Goal: Task Accomplishment & Management: Complete application form

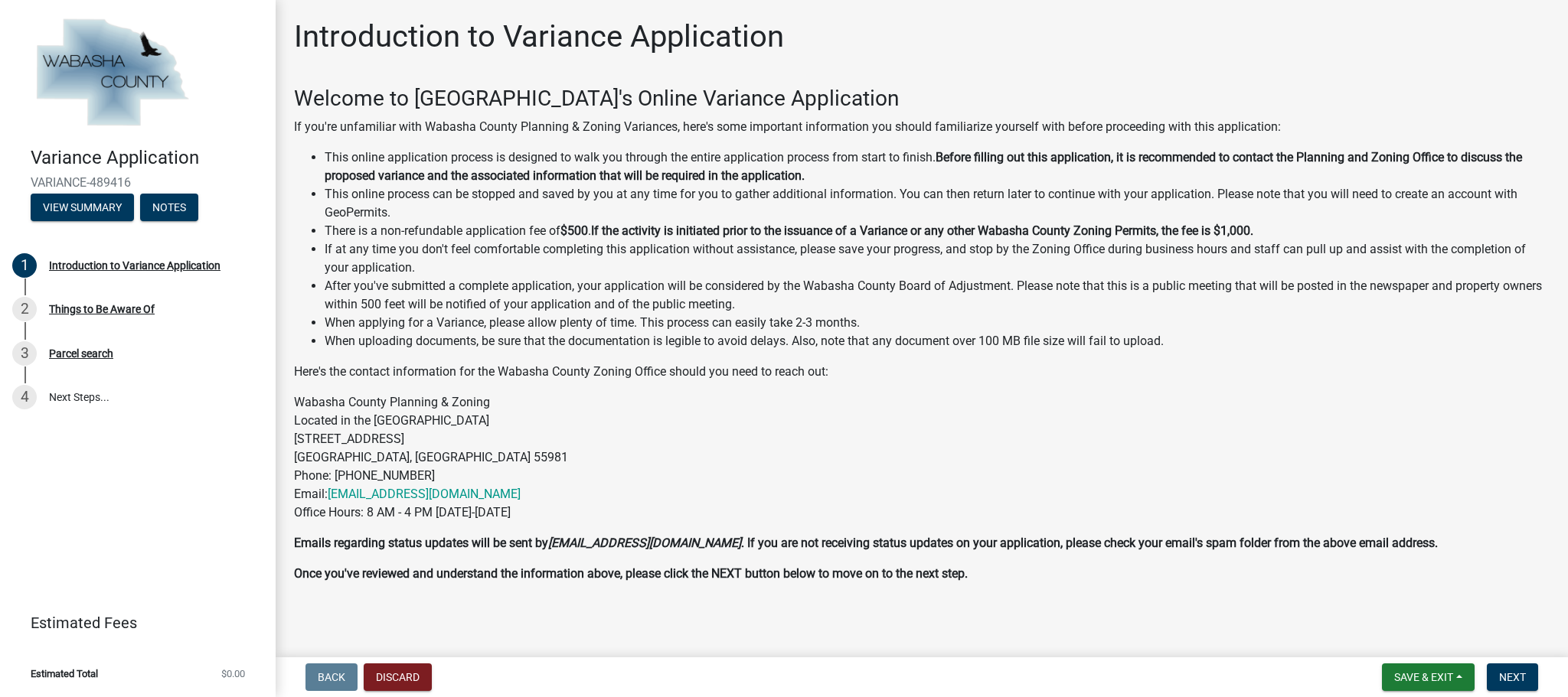
scroll to position [34, 0]
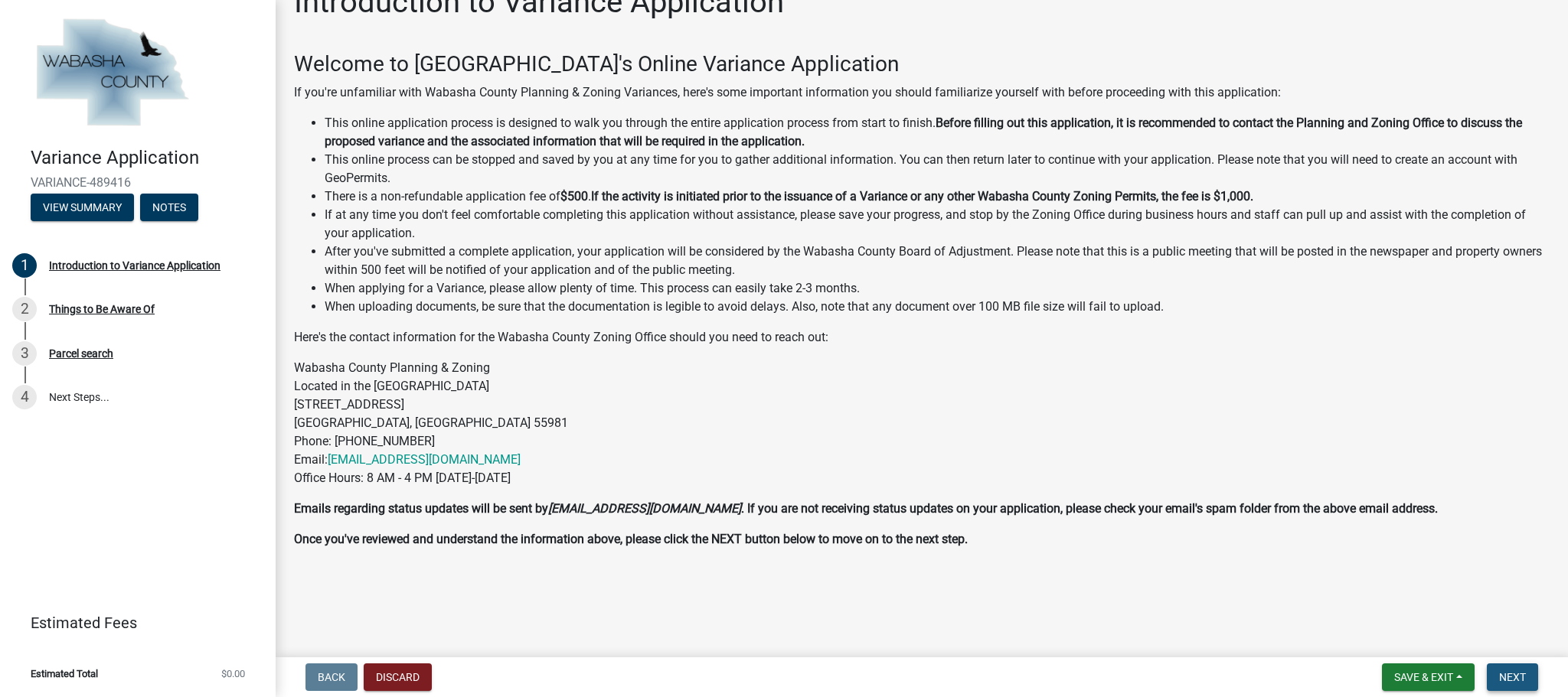
click at [1519, 674] on span "Next" at bounding box center [1512, 677] width 27 height 12
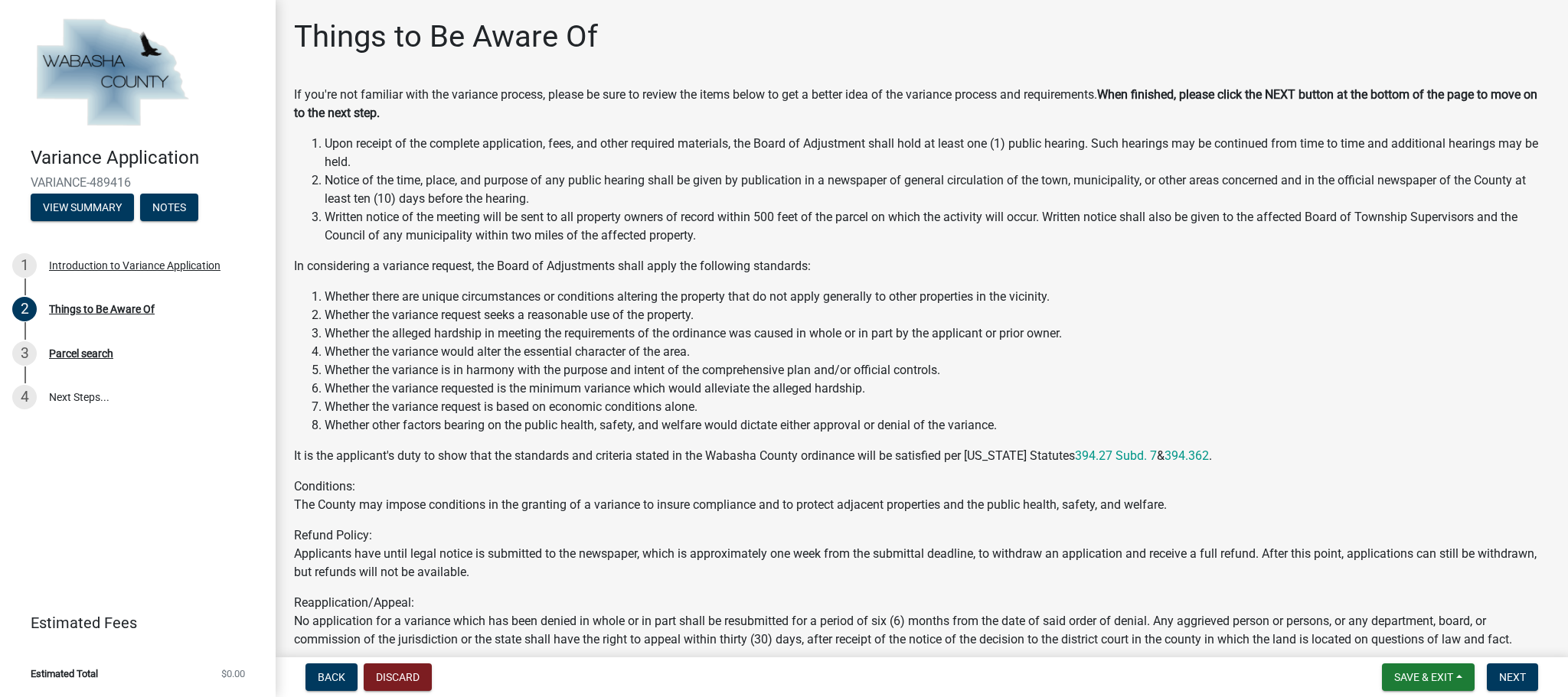
scroll to position [180, 0]
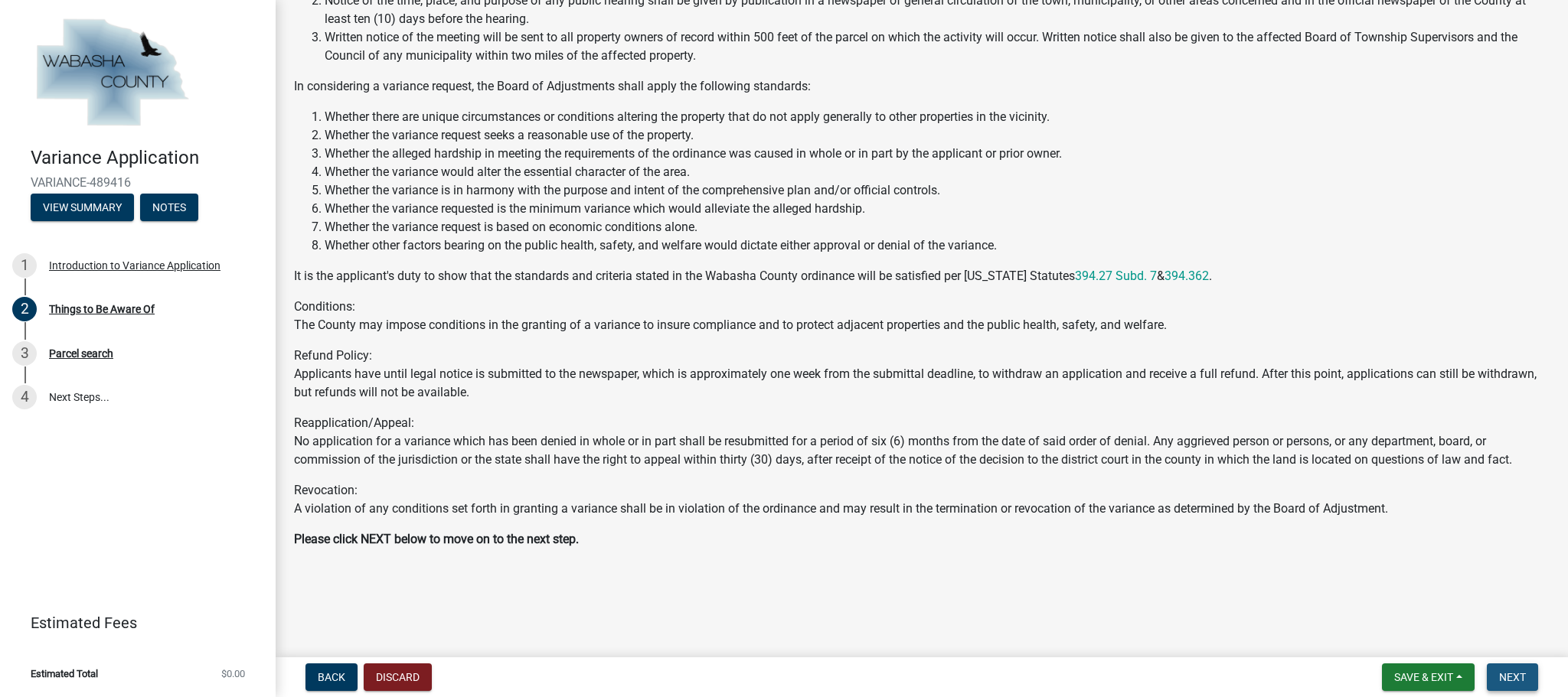
click at [1518, 678] on span "Next" at bounding box center [1512, 677] width 27 height 12
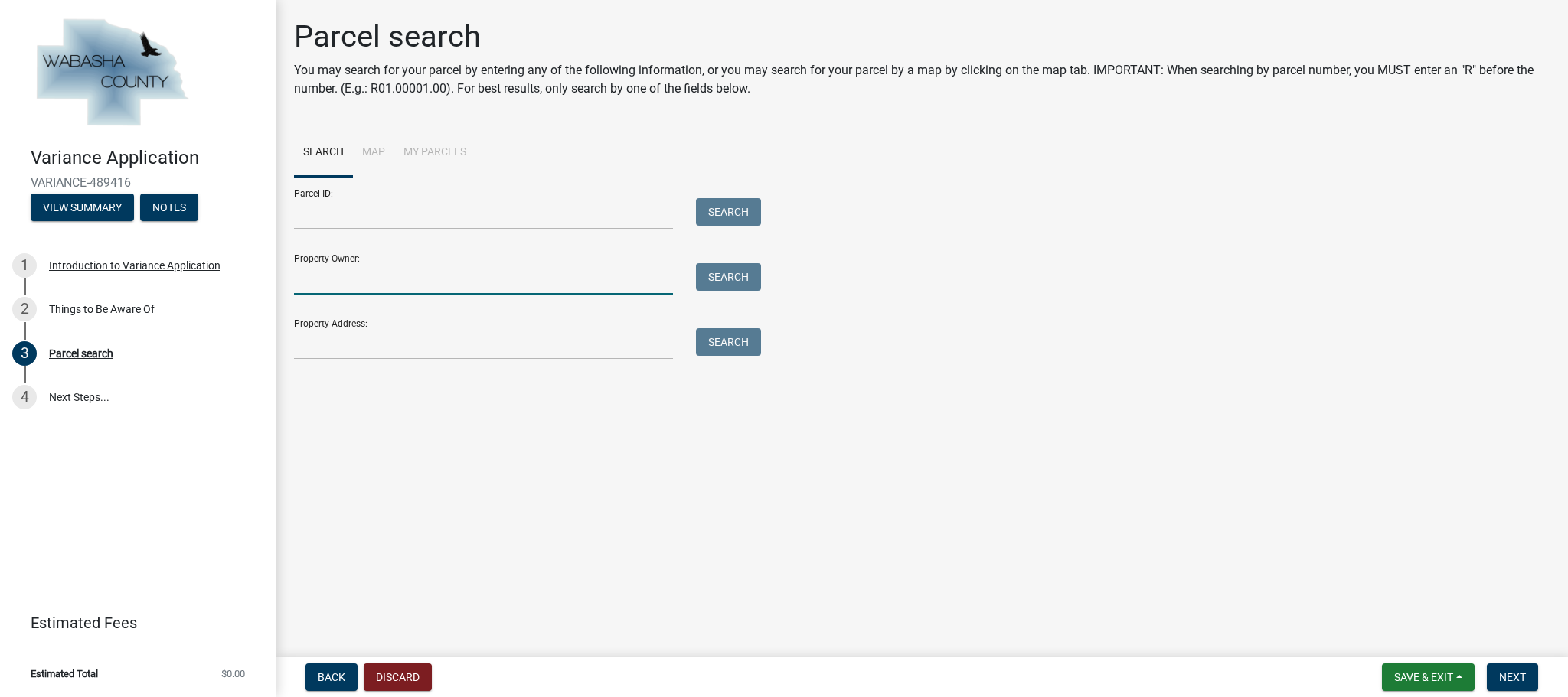
drag, startPoint x: 536, startPoint y: 263, endPoint x: 529, endPoint y: 281, distance: 19.3
click at [534, 271] on input "Property Owner:" at bounding box center [484, 279] width 379 height 32
click at [740, 276] on button "Search" at bounding box center [729, 277] width 65 height 28
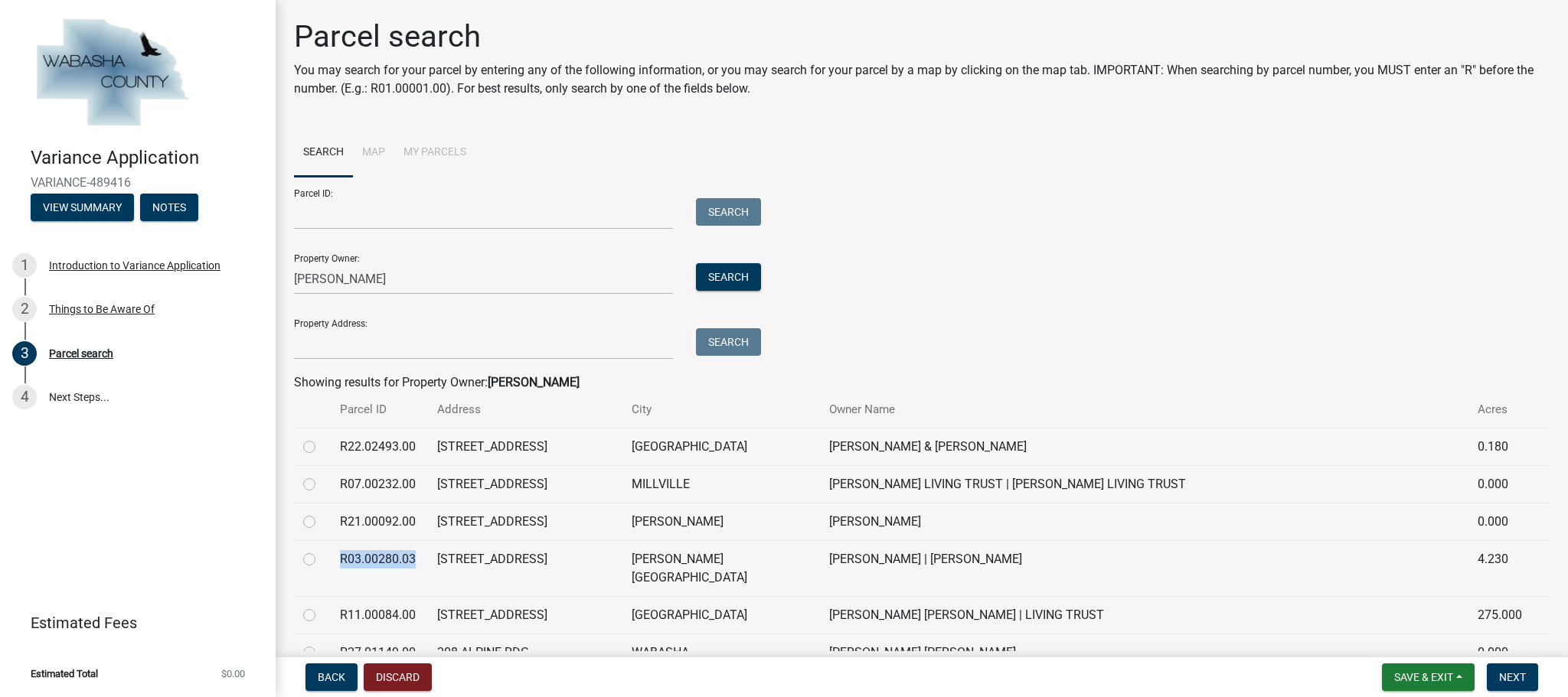
drag, startPoint x: 417, startPoint y: 559, endPoint x: 331, endPoint y: 566, distance: 86.3
click at [331, 566] on td "R03.00280.03" at bounding box center [379, 568] width 98 height 56
copy td "R03.00280.03"
click at [368, 281] on input "[PERSON_NAME]" at bounding box center [484, 279] width 379 height 32
click at [367, 281] on input "[PERSON_NAME]" at bounding box center [484, 279] width 379 height 32
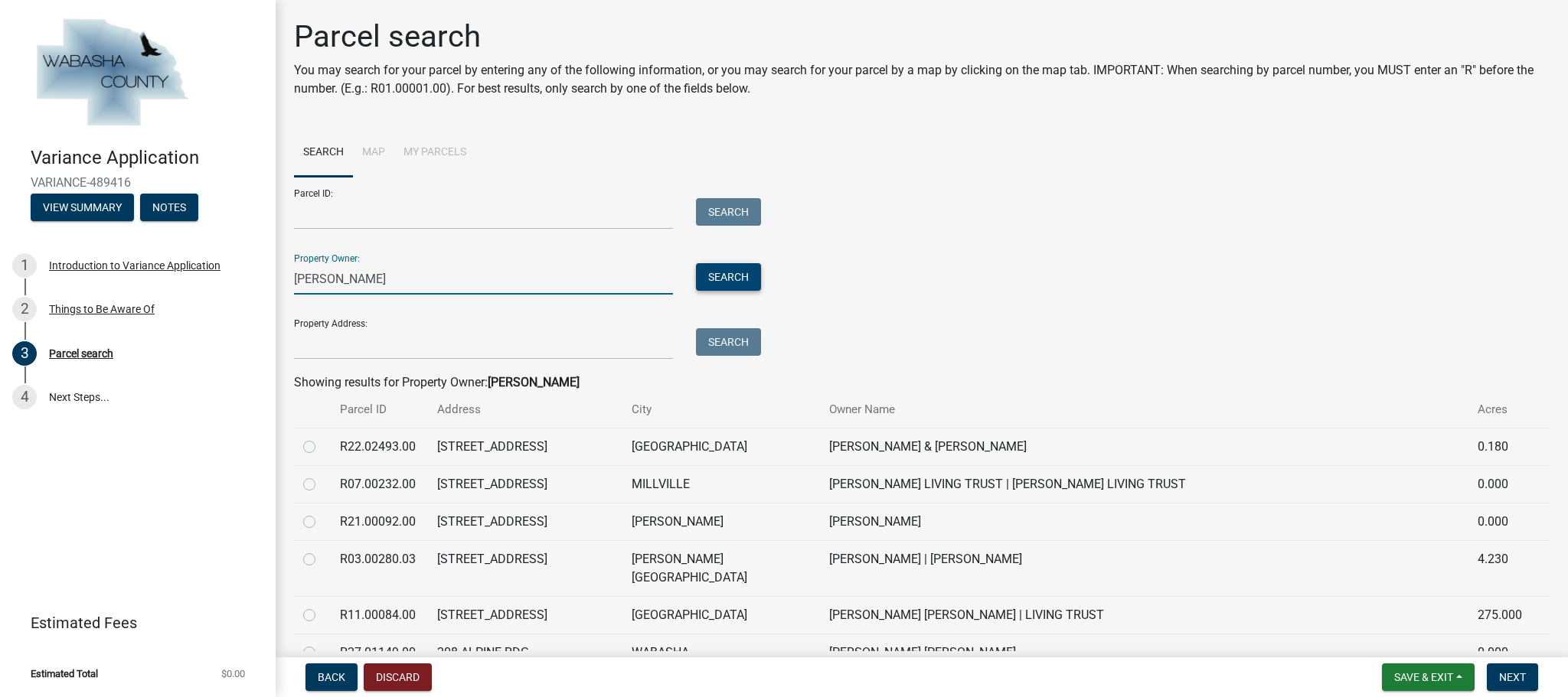
type input "[PERSON_NAME]"
click at [752, 275] on button "Search" at bounding box center [729, 277] width 65 height 28
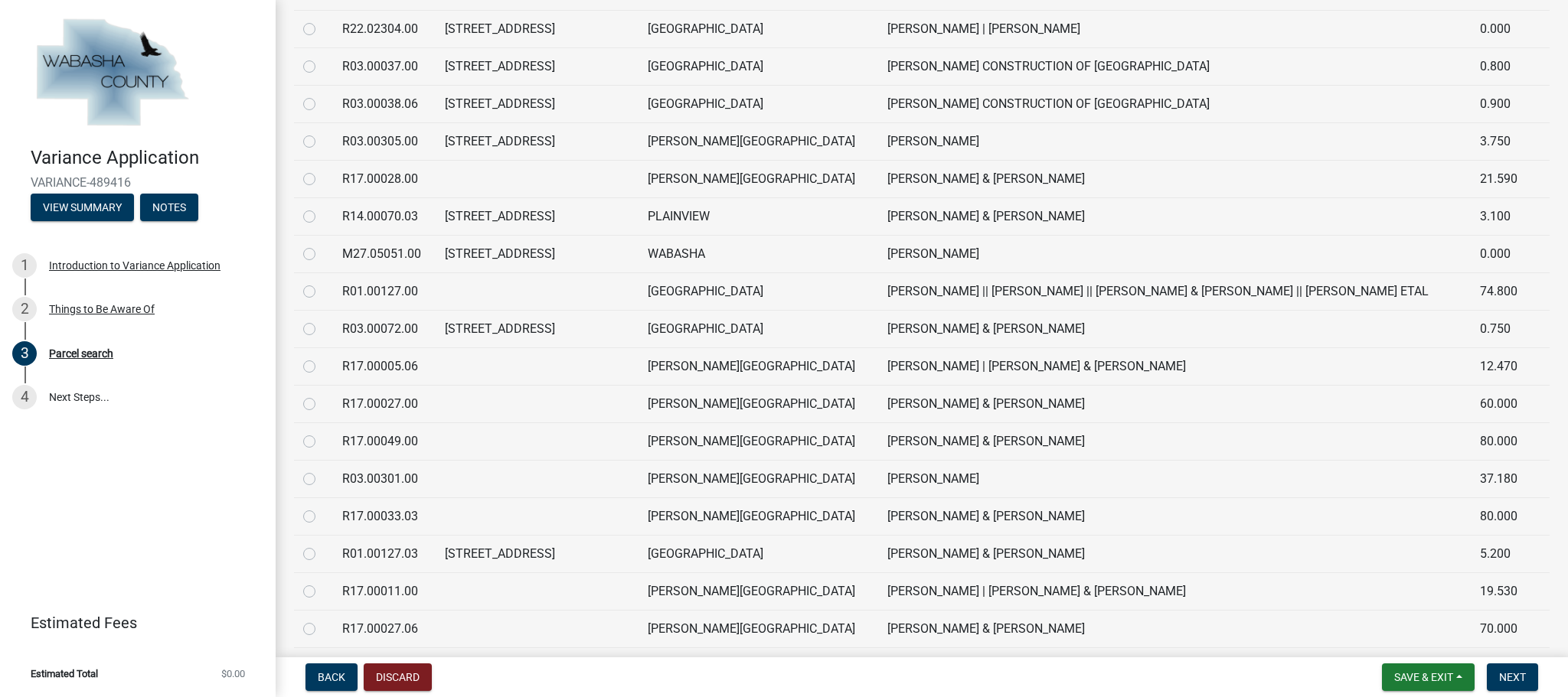
scroll to position [340, 0]
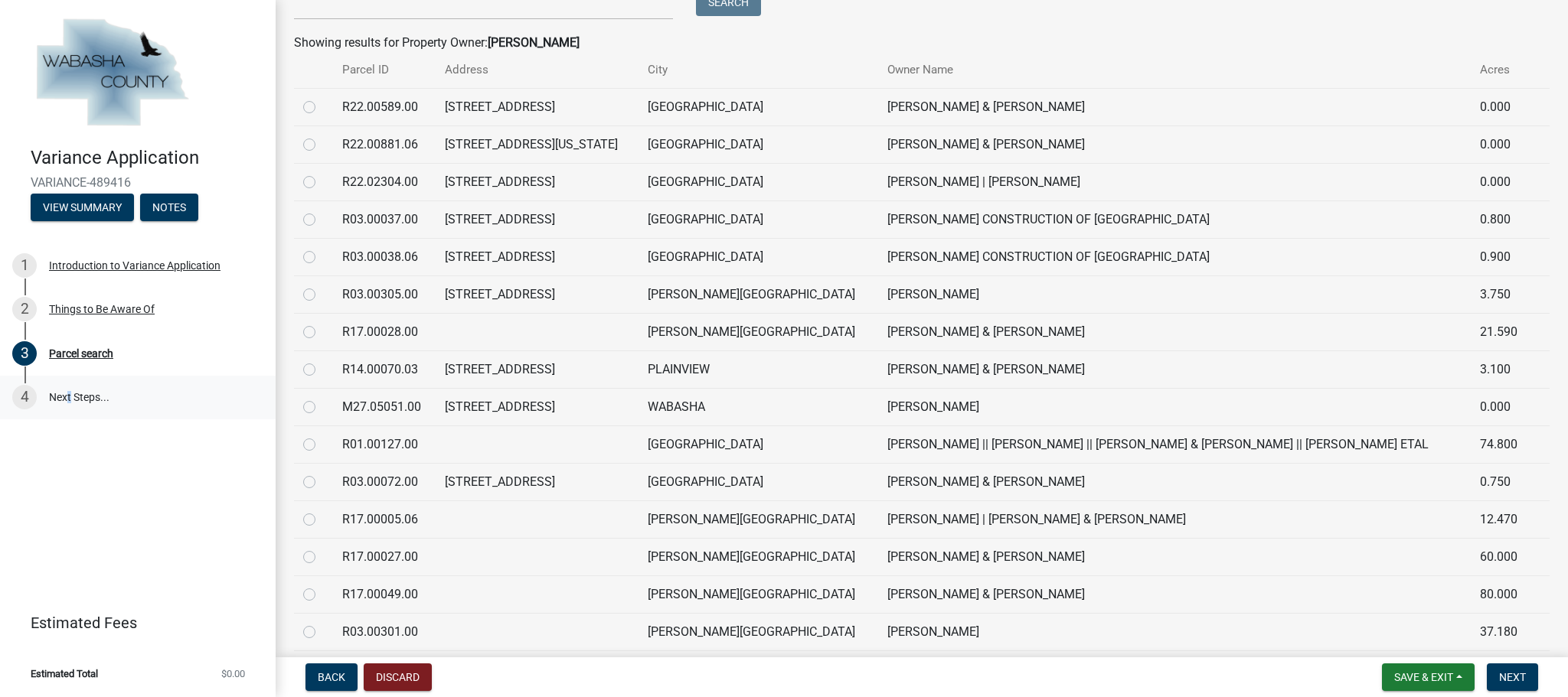
click at [65, 396] on link "4 Next Steps..." at bounding box center [138, 398] width 276 height 44
